Goal: Register for event/course

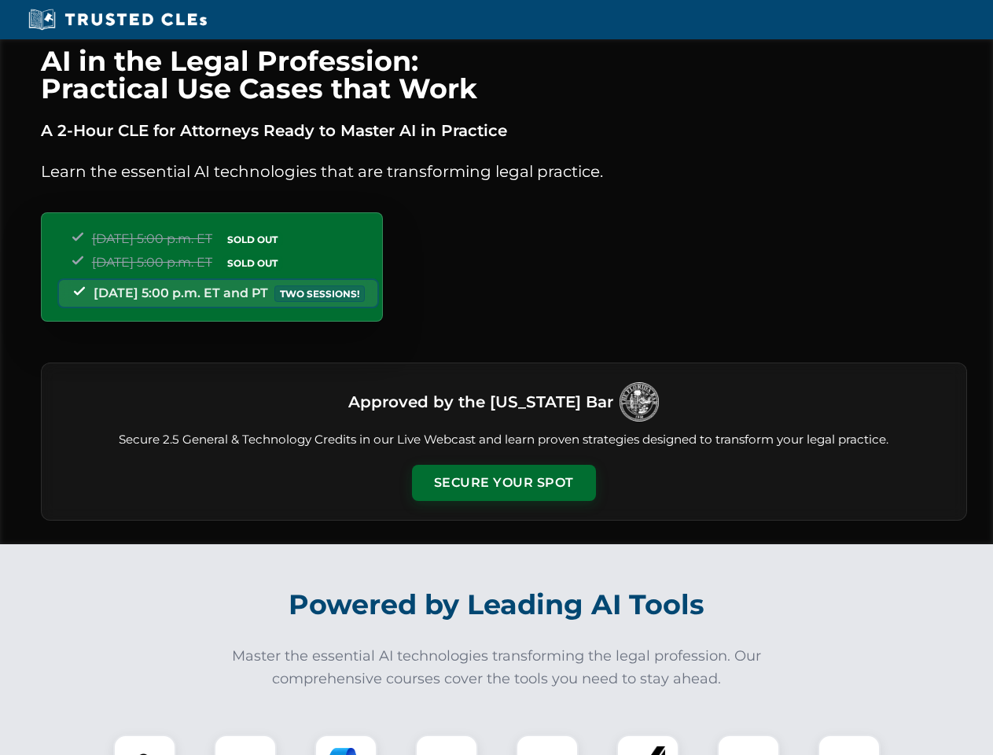
click at [503, 483] on button "Secure Your Spot" at bounding box center [504, 483] width 184 height 36
click at [145, 745] on img at bounding box center [145, 766] width 46 height 46
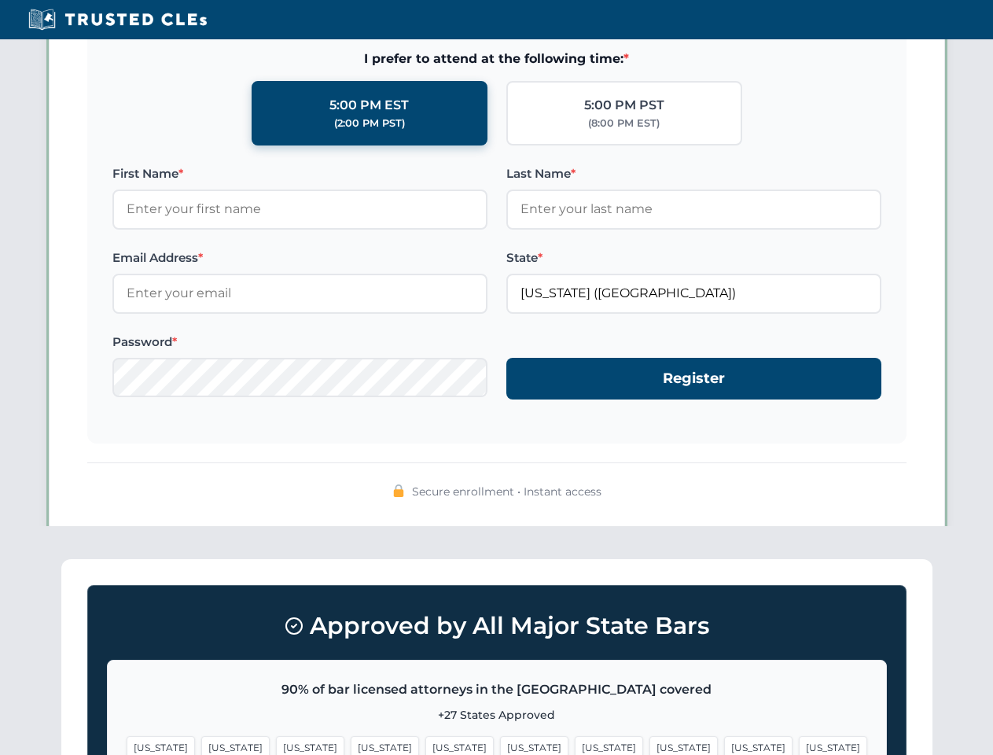
click at [575, 745] on span "[US_STATE]" at bounding box center [609, 747] width 68 height 23
click at [724, 745] on span "[US_STATE]" at bounding box center [758, 747] width 68 height 23
